Goal: Information Seeking & Learning: Learn about a topic

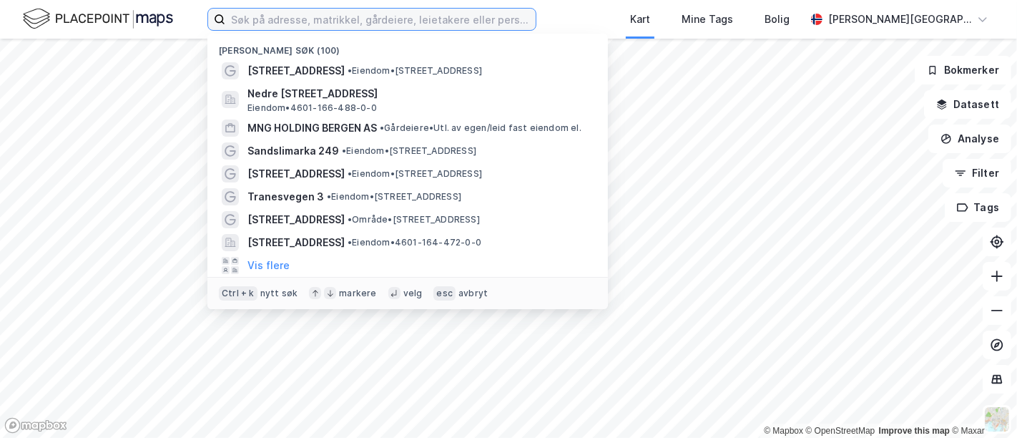
click at [267, 19] on input at bounding box center [380, 19] width 310 height 21
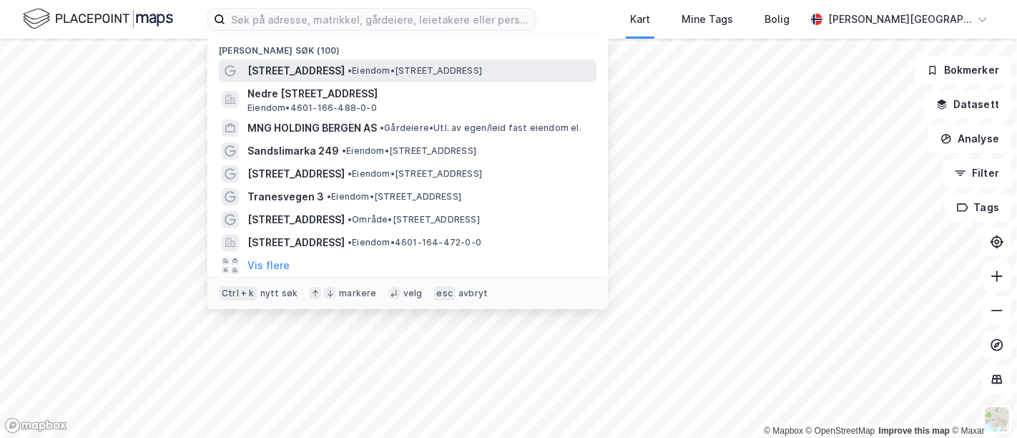
click at [295, 74] on span "[STREET_ADDRESS]" at bounding box center [295, 70] width 97 height 17
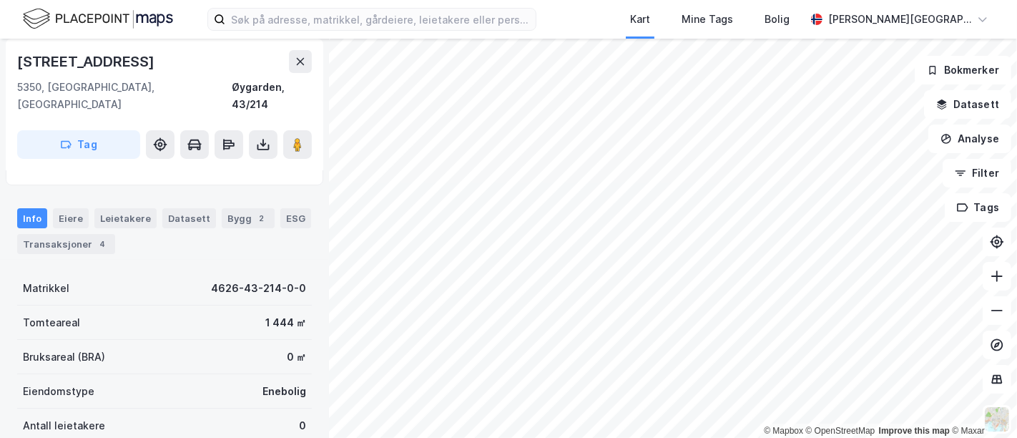
scroll to position [101, 0]
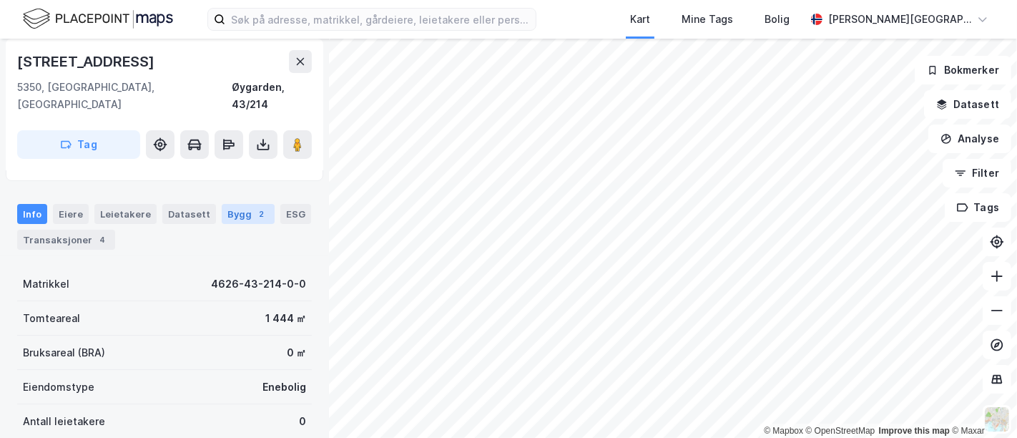
drag, startPoint x: 244, startPoint y: 206, endPoint x: 239, endPoint y: 199, distance: 8.7
click at [239, 204] on div "Info [PERSON_NAME] Datasett Bygg 2 ESG Transaksjoner 4" at bounding box center [164, 227] width 295 height 46
click at [239, 204] on div "Bygg 2" at bounding box center [248, 214] width 53 height 20
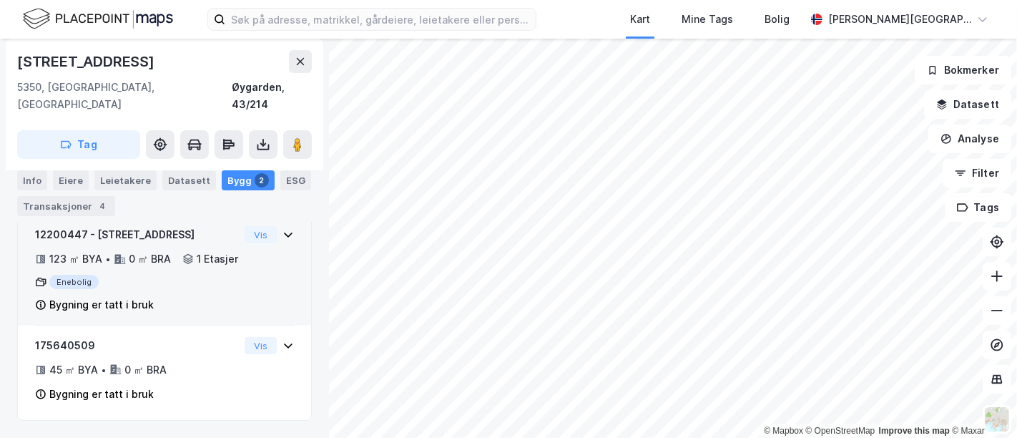
scroll to position [212, 0]
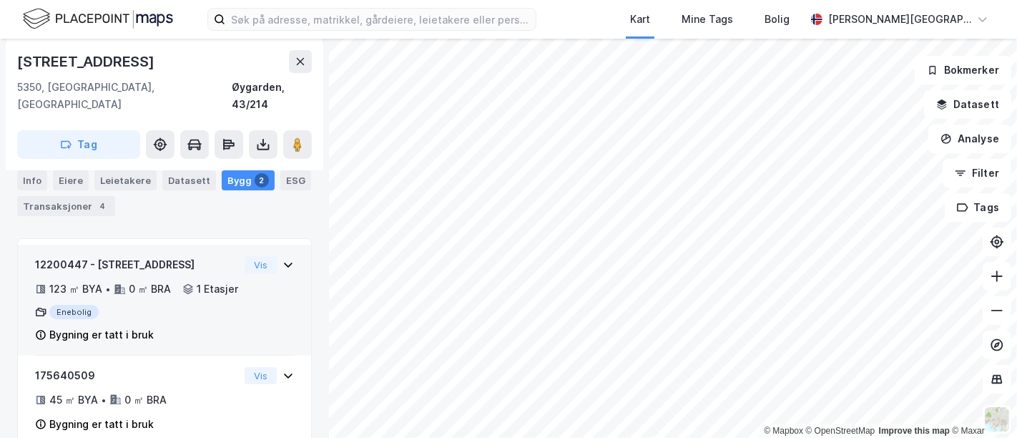
click at [221, 280] on div "123 ㎡ BYA • 0 ㎡ BRA • 1 Etasjer" at bounding box center [137, 288] width 204 height 17
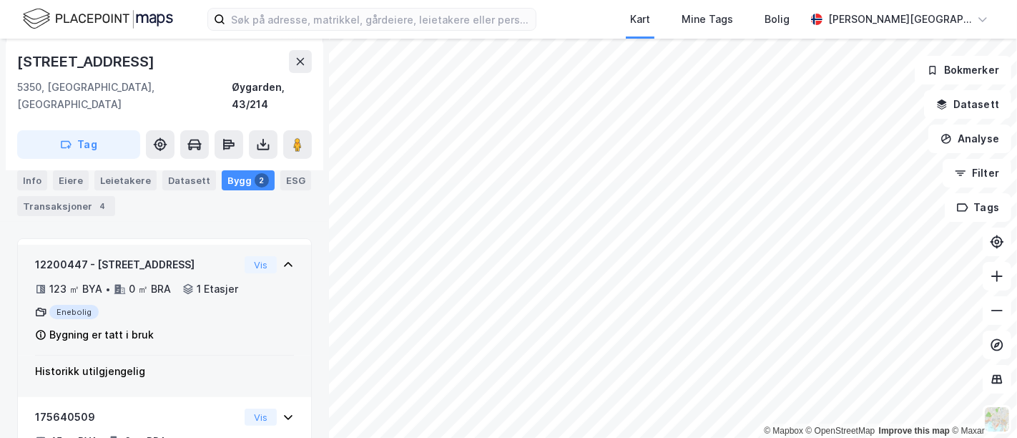
scroll to position [284, 0]
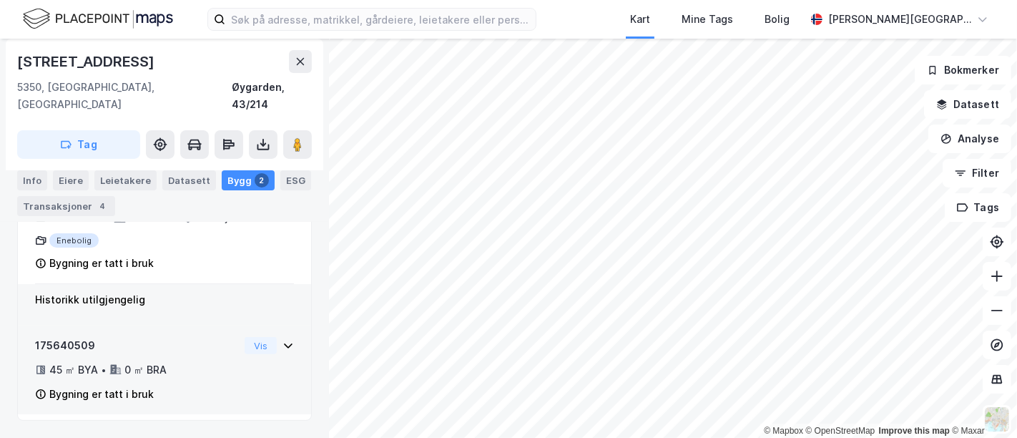
click at [210, 348] on div "175640509" at bounding box center [137, 345] width 204 height 17
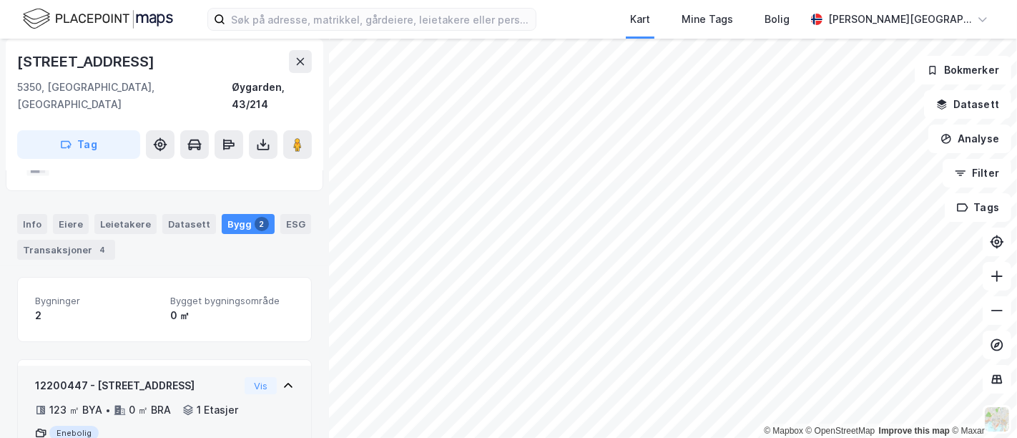
scroll to position [89, 0]
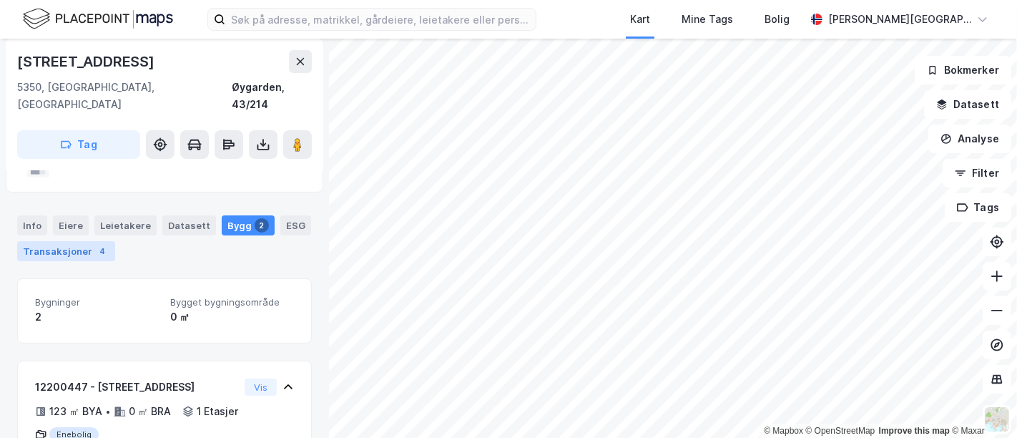
click at [95, 244] on div "4" at bounding box center [102, 251] width 14 height 14
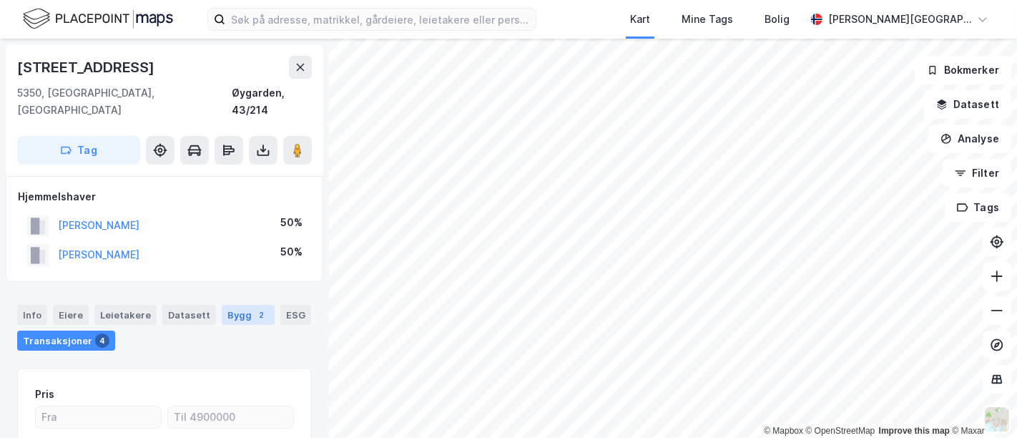
click at [238, 305] on div "Bygg 2" at bounding box center [248, 315] width 53 height 20
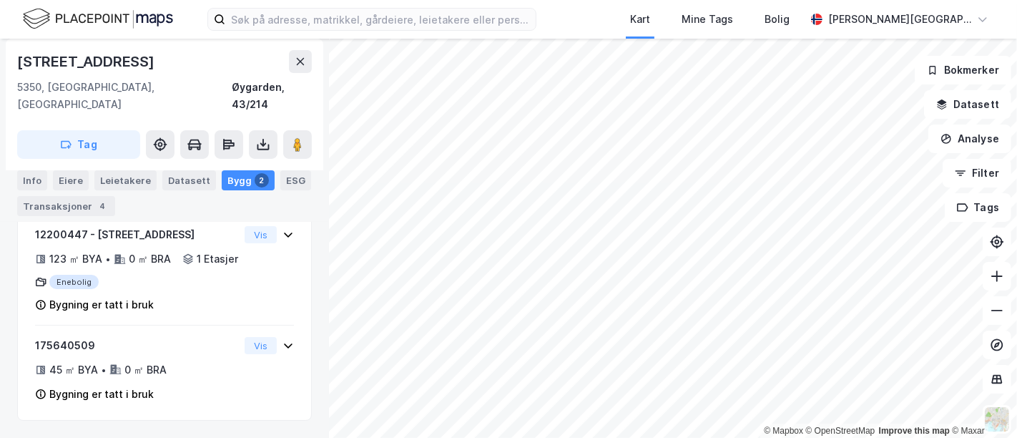
scroll to position [242, 0]
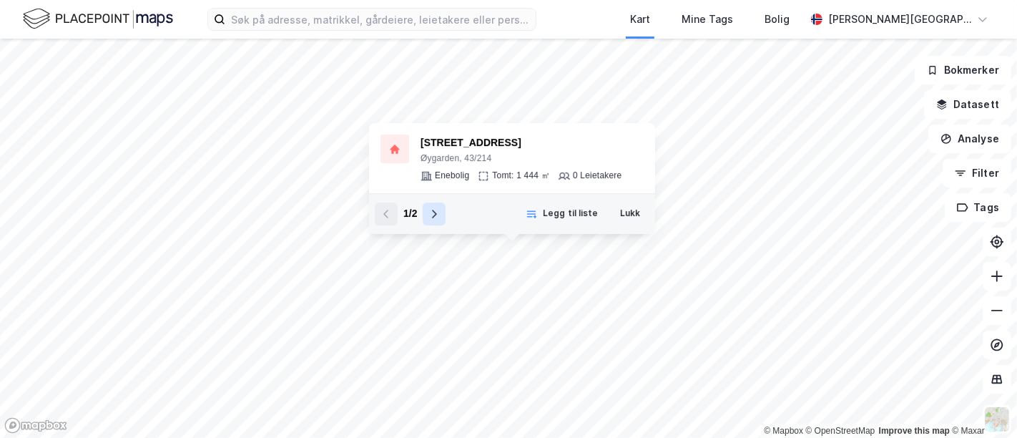
click at [437, 207] on button at bounding box center [434, 213] width 23 height 23
click at [393, 212] on button at bounding box center [386, 213] width 23 height 23
click at [621, 220] on button "Lukk" at bounding box center [630, 213] width 39 height 23
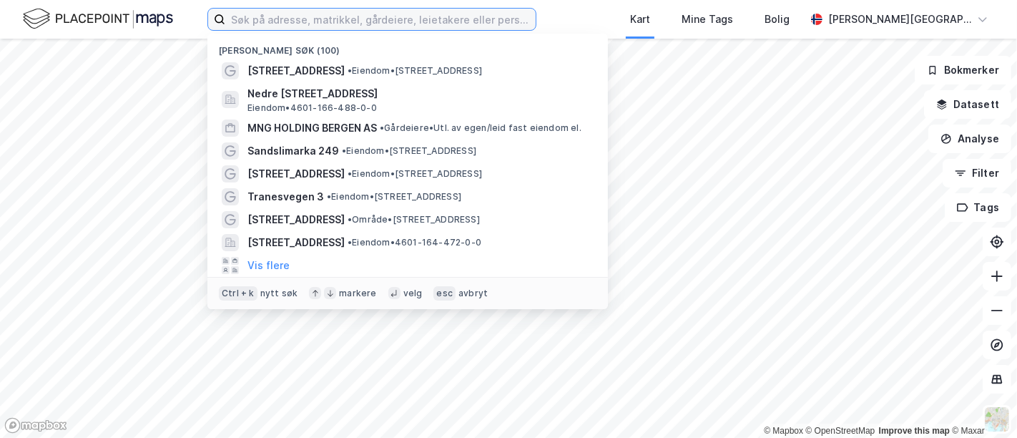
click at [375, 24] on input at bounding box center [380, 19] width 310 height 21
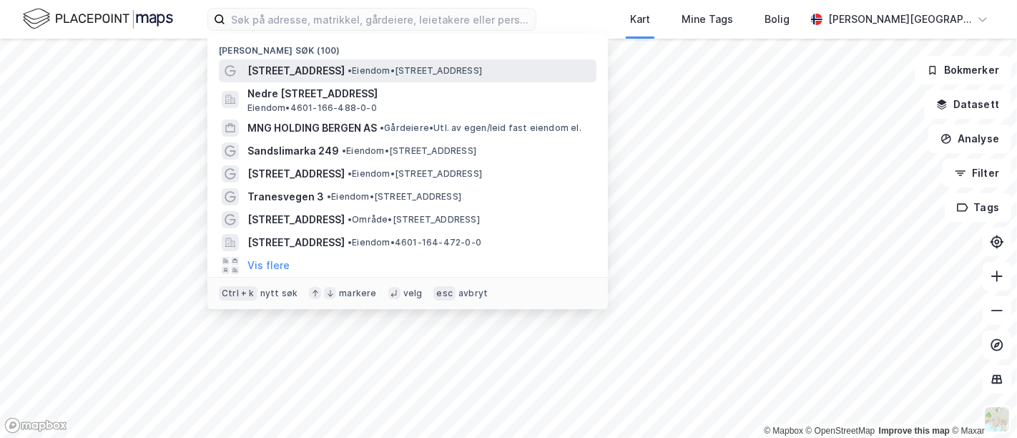
click at [378, 73] on span "• Eiendom • Nygårdsvegen 58, 5350 Brattholmen" at bounding box center [415, 70] width 134 height 11
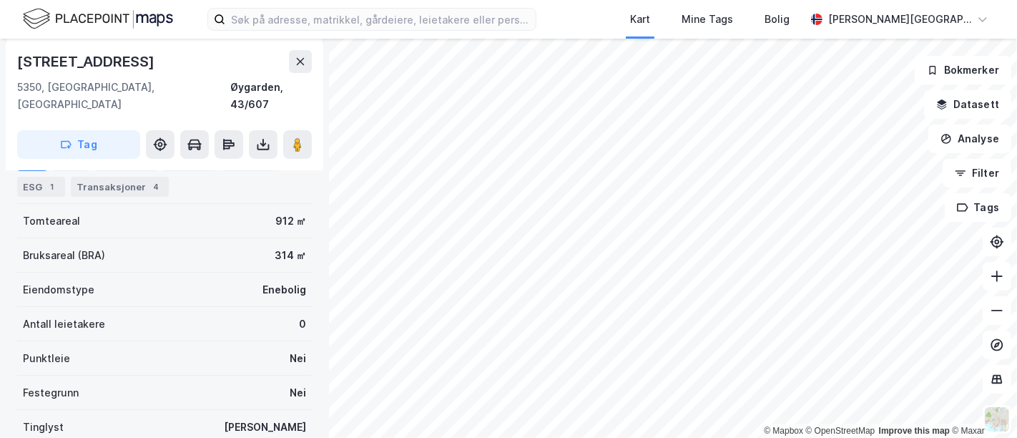
scroll to position [154, 0]
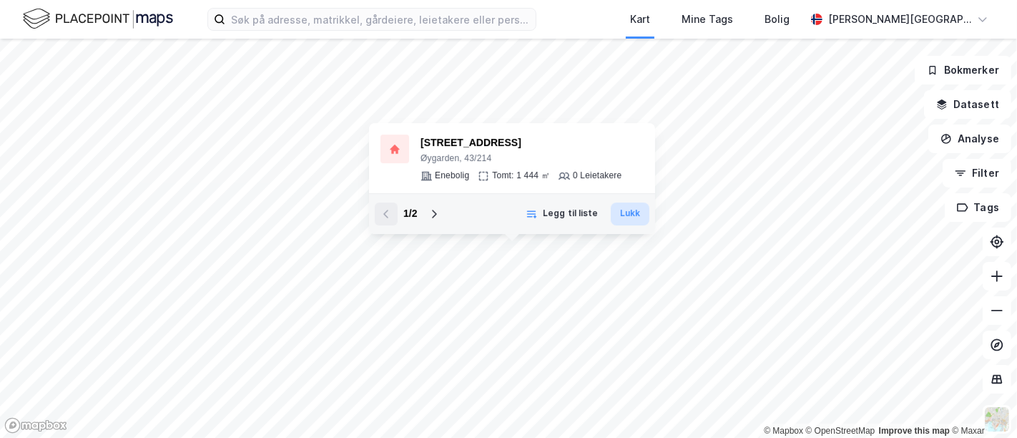
click at [639, 213] on button "Lukk" at bounding box center [630, 213] width 39 height 23
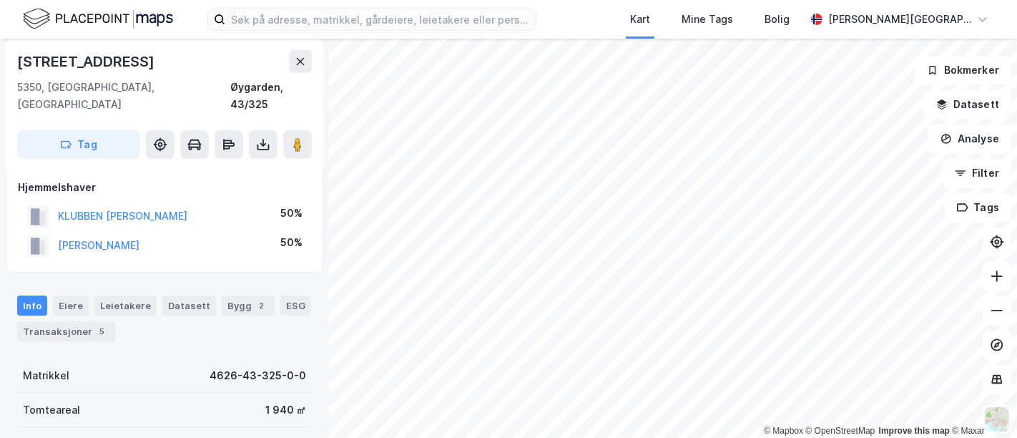
scroll to position [7, 0]
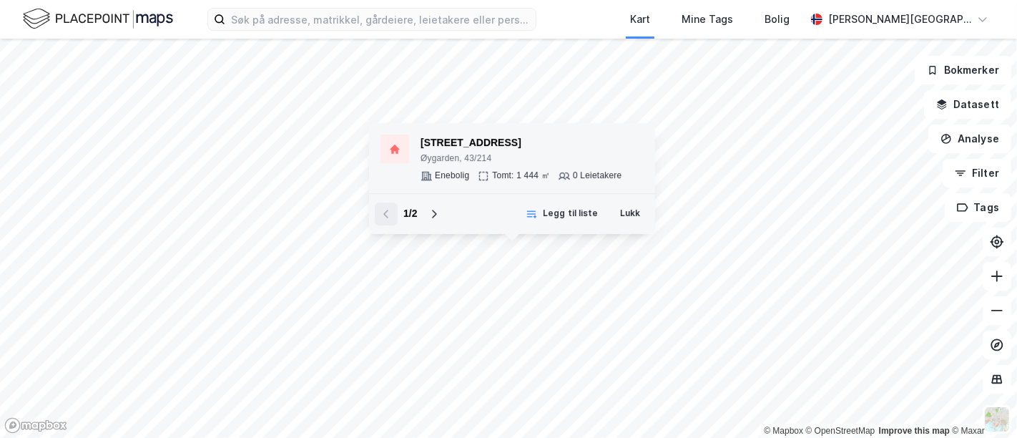
click at [521, 162] on div "Øygarden, 43/214" at bounding box center [521, 158] width 201 height 11
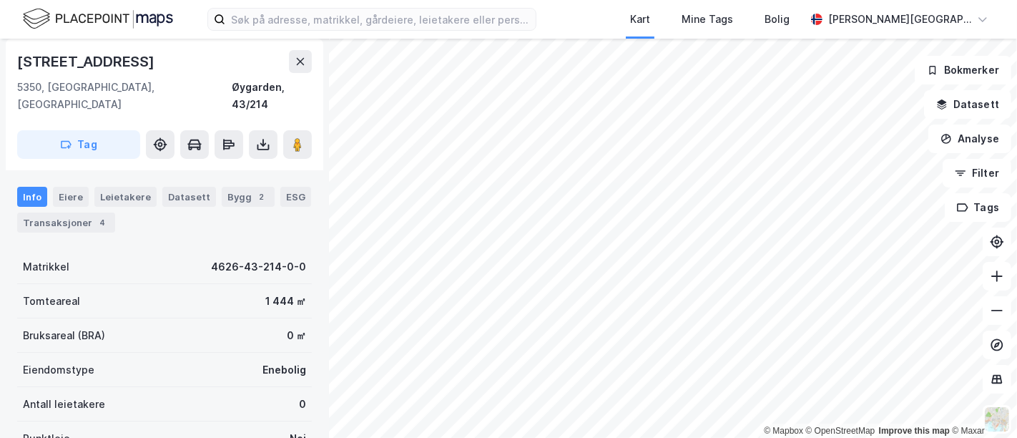
scroll to position [118, 0]
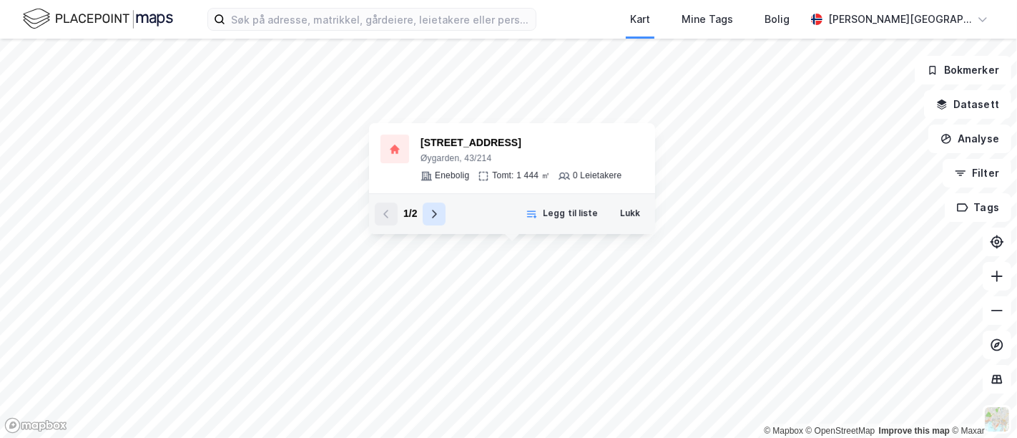
click at [435, 205] on button at bounding box center [434, 213] width 23 height 23
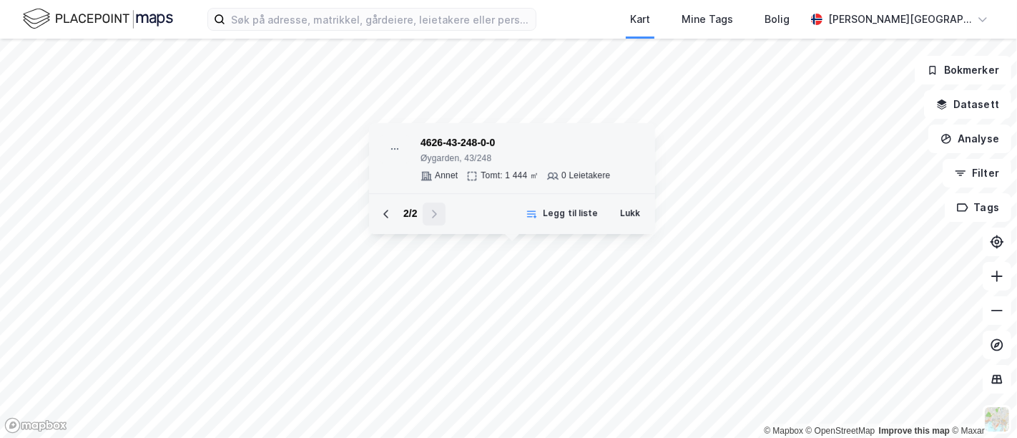
click at [465, 141] on div "4626-43-248-0-0" at bounding box center [516, 142] width 190 height 17
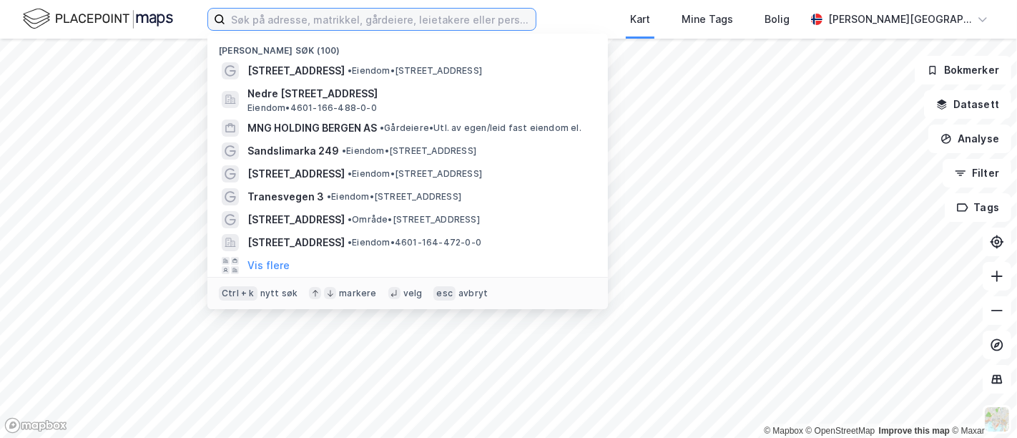
click at [323, 22] on input at bounding box center [380, 19] width 310 height 21
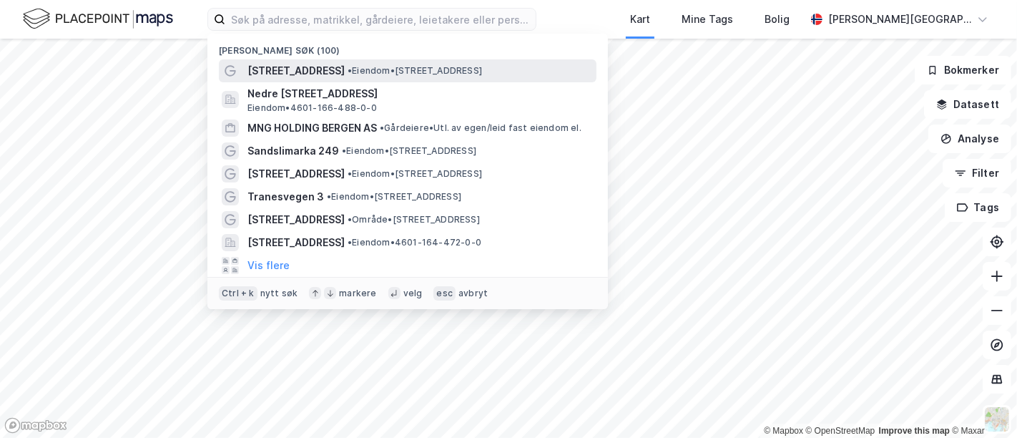
click at [333, 72] on div "Nygårdsvegen 58 • Eiendom • Nygårdsvegen 58, 5350 Brattholmen" at bounding box center [420, 70] width 346 height 17
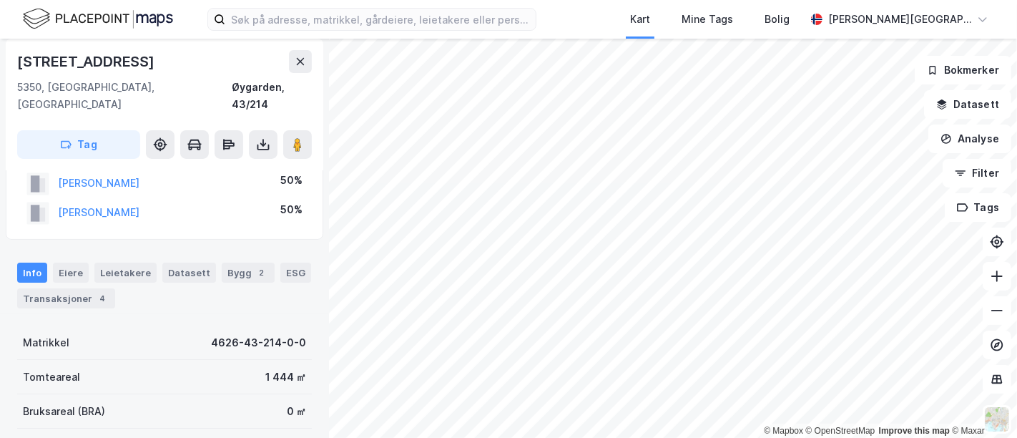
scroll to position [43, 0]
click at [95, 290] on div "4" at bounding box center [102, 297] width 14 height 14
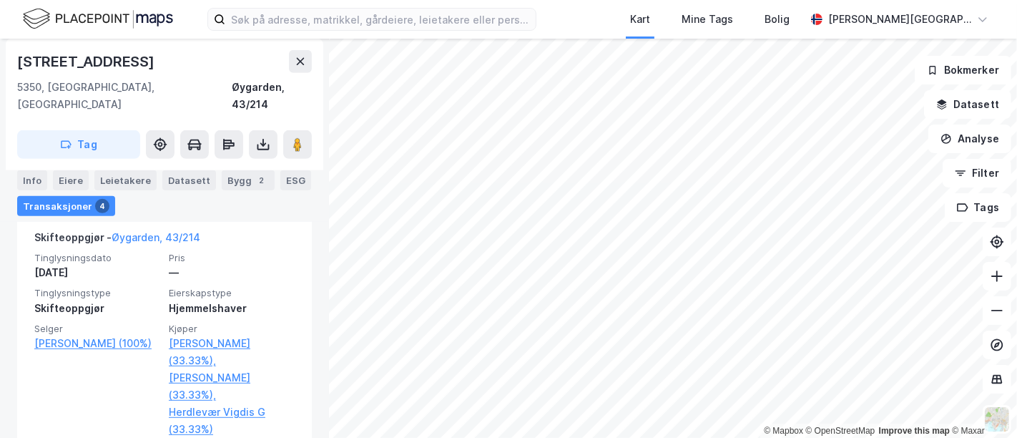
scroll to position [899, 0]
